Goal: Navigation & Orientation: Find specific page/section

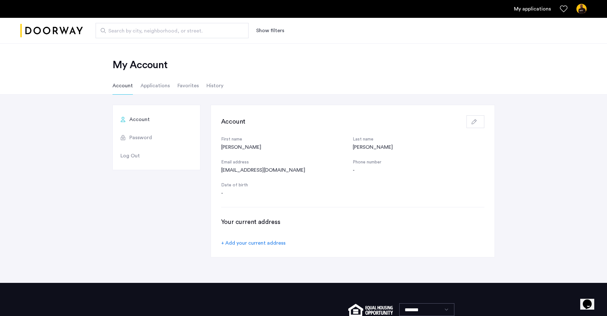
click at [157, 89] on li "Applications" at bounding box center [155, 86] width 29 height 18
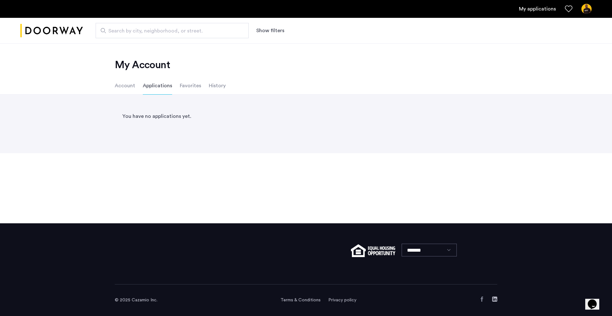
click at [196, 85] on li "Favorites" at bounding box center [190, 86] width 21 height 18
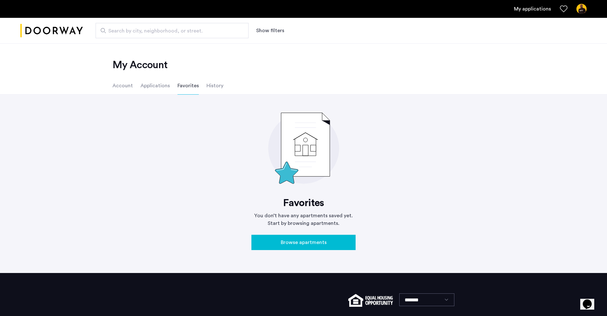
click at [217, 87] on li "History" at bounding box center [215, 86] width 17 height 18
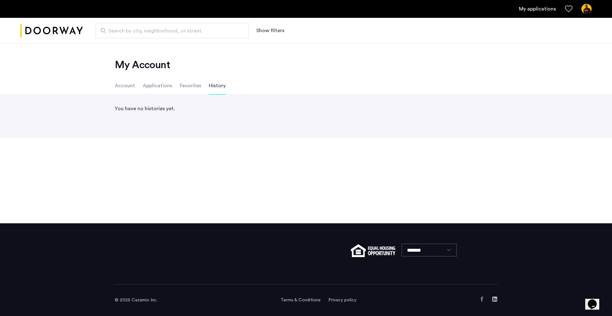
click at [123, 84] on li "Account" at bounding box center [125, 86] width 20 height 18
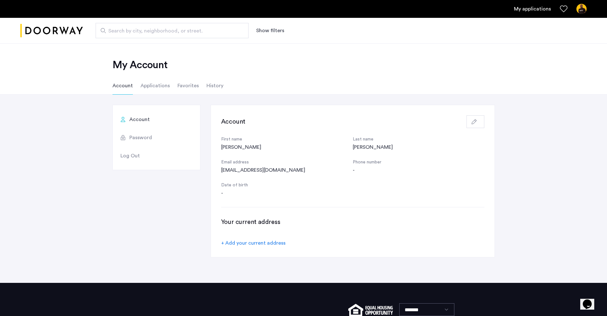
click at [545, 11] on link "My applications" at bounding box center [532, 9] width 37 height 8
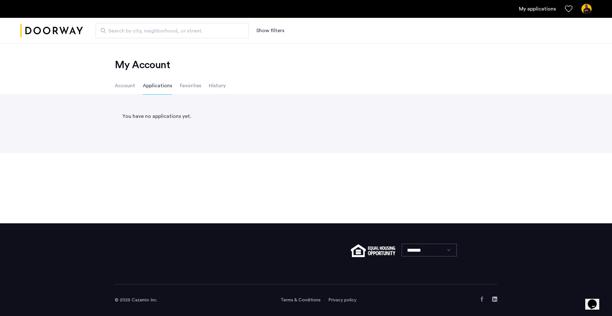
click at [588, 12] on img at bounding box center [586, 9] width 10 height 10
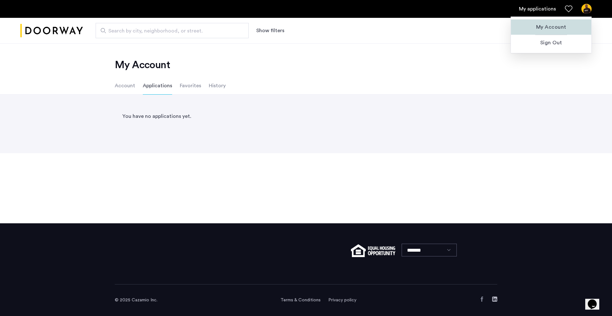
click at [553, 28] on span "My Account" at bounding box center [551, 27] width 70 height 8
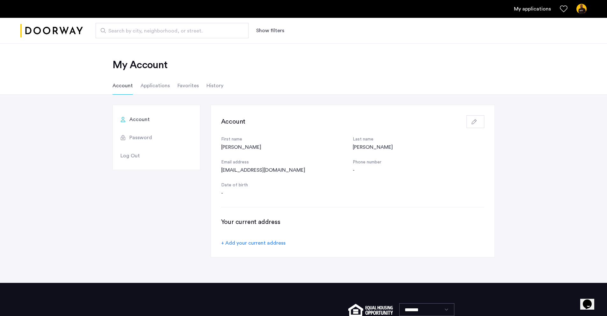
click at [47, 26] on img "Cazamio logo" at bounding box center [51, 31] width 62 height 24
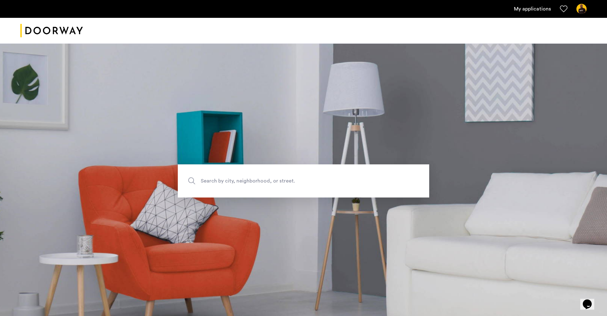
click at [530, 11] on link "My applications" at bounding box center [532, 9] width 37 height 8
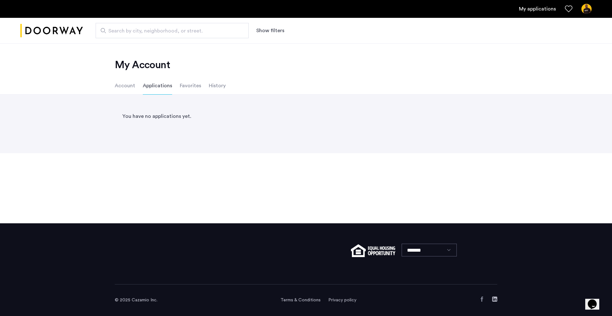
click at [186, 85] on li "Favorites" at bounding box center [190, 86] width 21 height 18
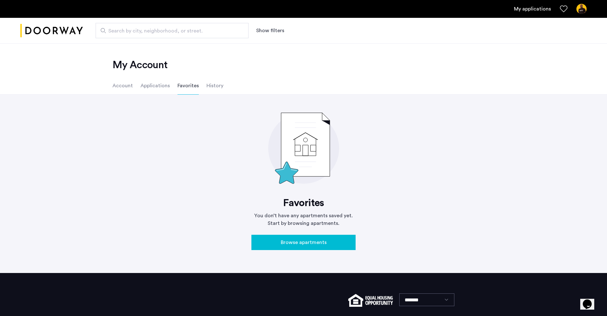
click at [218, 84] on li "History" at bounding box center [215, 86] width 17 height 18
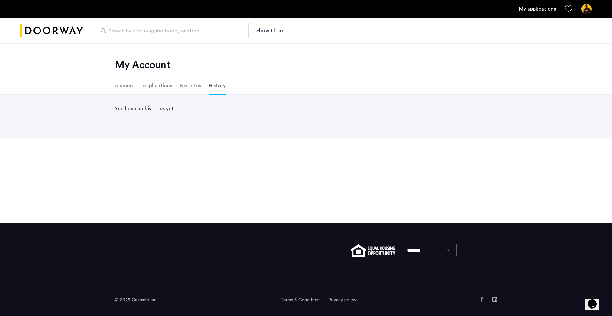
click at [117, 81] on li "Account" at bounding box center [125, 86] width 20 height 18
